Goal: Information Seeking & Learning: Learn about a topic

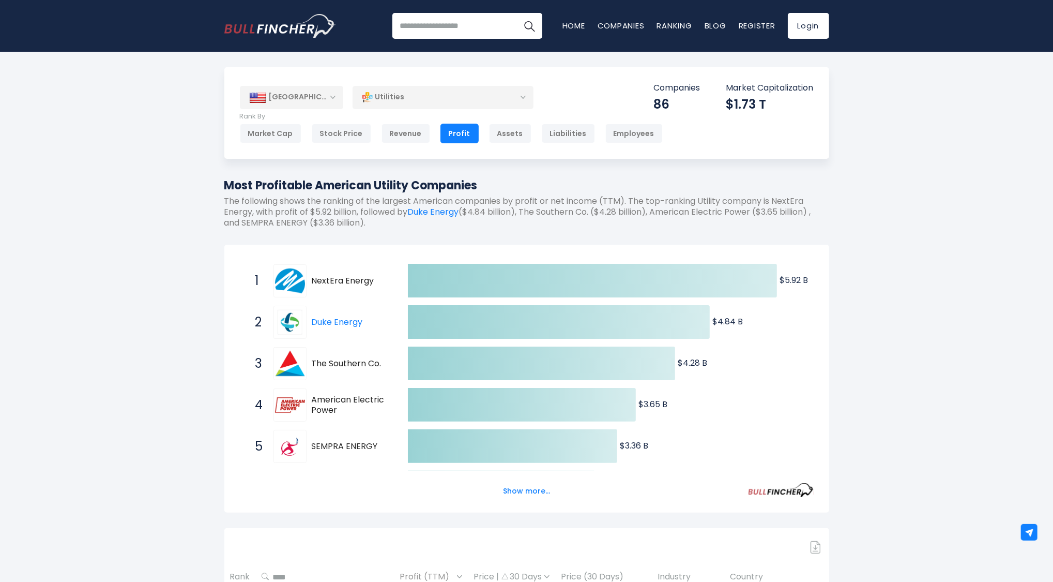
click at [413, 182] on h1 "Most Profitable American Utility Companies" at bounding box center [526, 185] width 605 height 17
copy div "Most Profitable American Utility Companies"
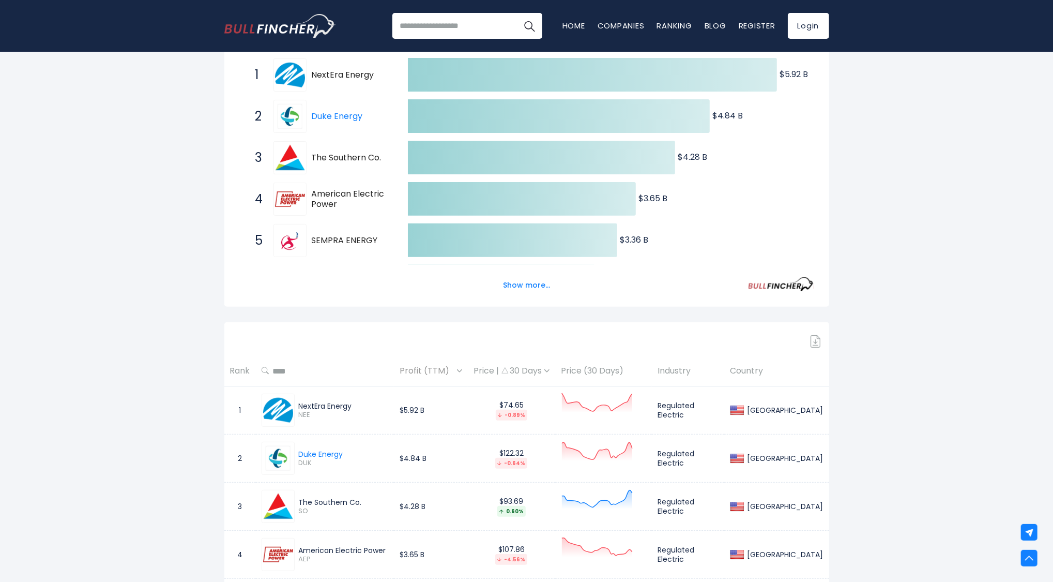
scroll to position [207, 0]
click at [536, 281] on button "Show more..." at bounding box center [526, 284] width 59 height 17
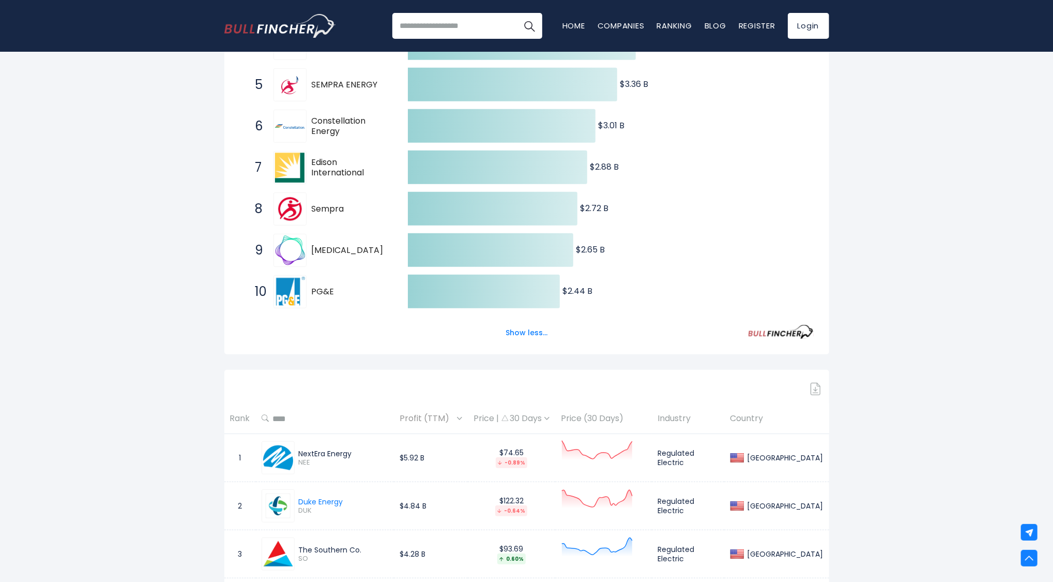
scroll to position [362, 0]
